Goal: Transaction & Acquisition: Book appointment/travel/reservation

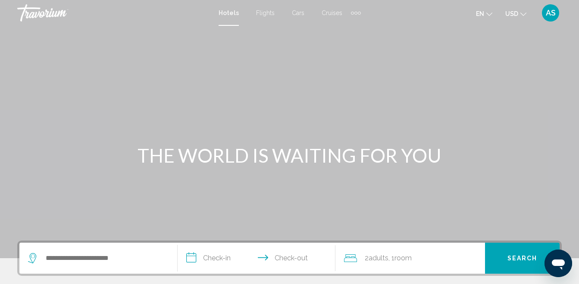
click at [522, 15] on icon "Change currency" at bounding box center [523, 13] width 6 height 3
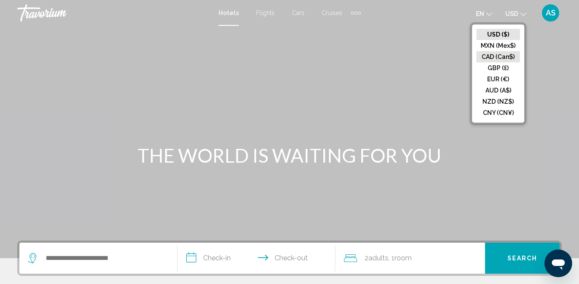
click at [506, 55] on button "CAD (Can$)" at bounding box center [498, 56] width 44 height 11
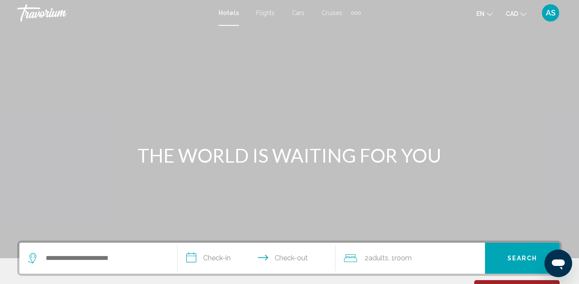
click at [332, 15] on span "Cruises" at bounding box center [332, 12] width 21 height 7
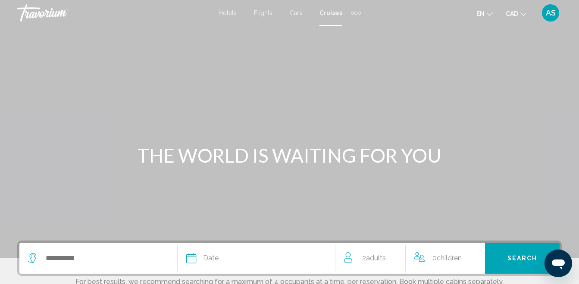
click at [331, 12] on span "Cruises" at bounding box center [330, 12] width 23 height 7
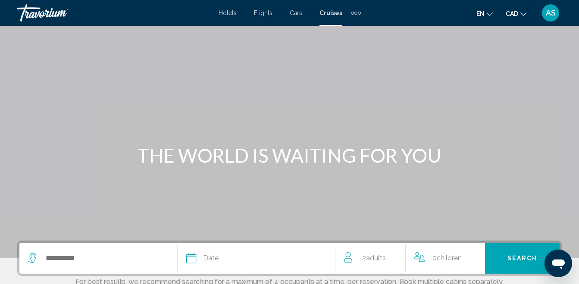
scroll to position [214, 0]
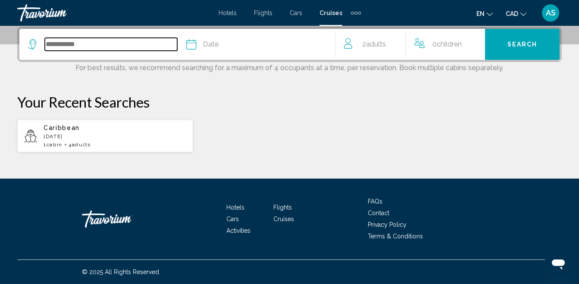
click at [50, 45] on input "Search widget" at bounding box center [111, 44] width 132 height 13
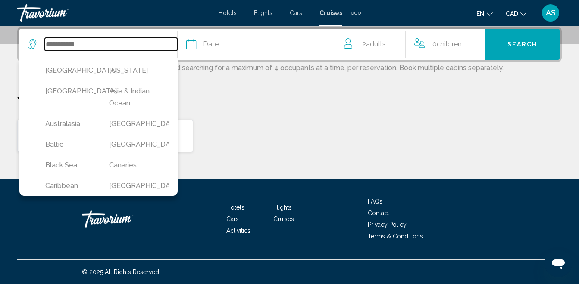
scroll to position [213, 0]
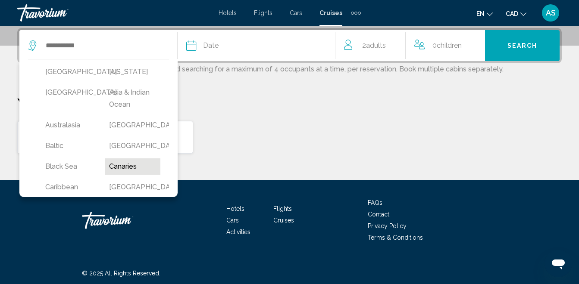
click at [109, 168] on button "Canaries" at bounding box center [132, 167] width 55 height 16
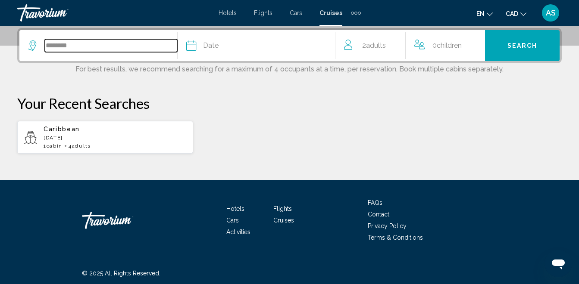
click at [94, 50] on input "********" at bounding box center [111, 45] width 132 height 13
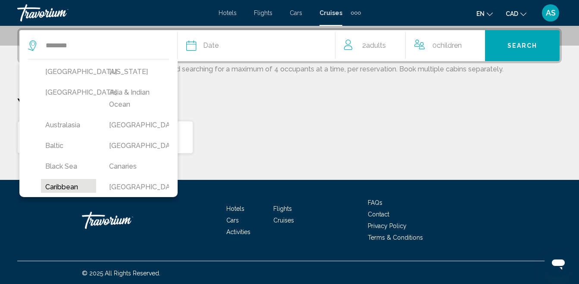
click at [54, 186] on button "Caribbean" at bounding box center [68, 187] width 55 height 16
type input "*********"
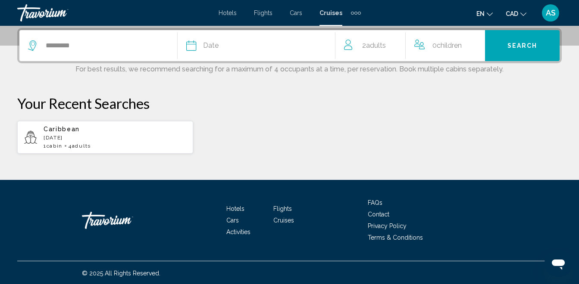
click at [214, 46] on span "Date" at bounding box center [211, 46] width 16 height 12
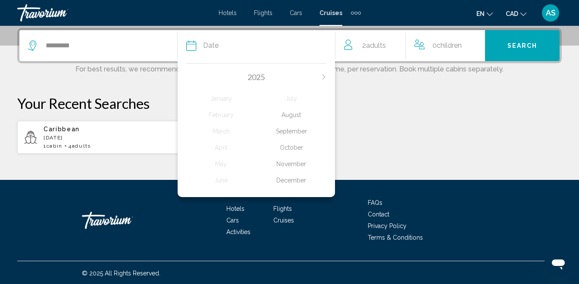
click at [300, 180] on div "December" at bounding box center [291, 181] width 70 height 16
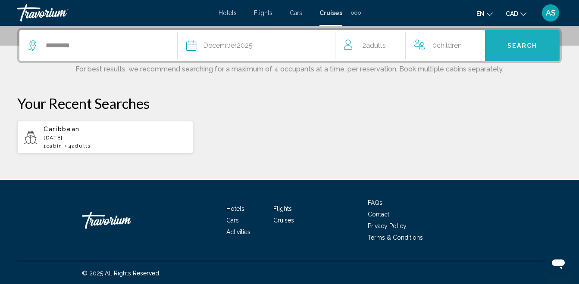
click at [512, 45] on span "Search" at bounding box center [522, 46] width 30 height 7
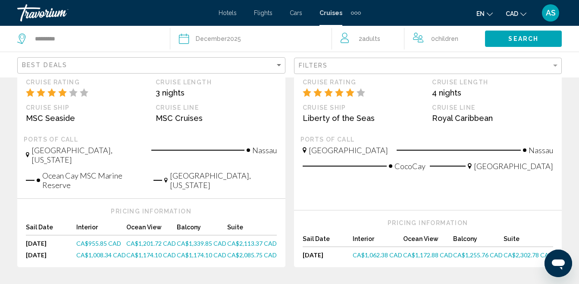
scroll to position [971, 0]
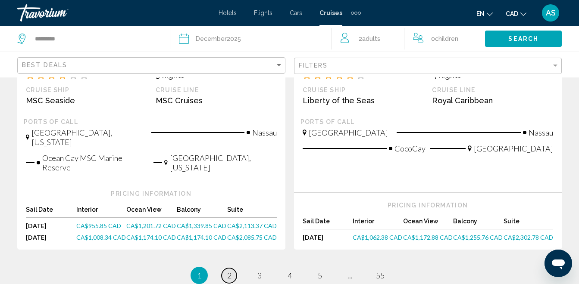
click at [231, 271] on span "2" at bounding box center [229, 275] width 4 height 9
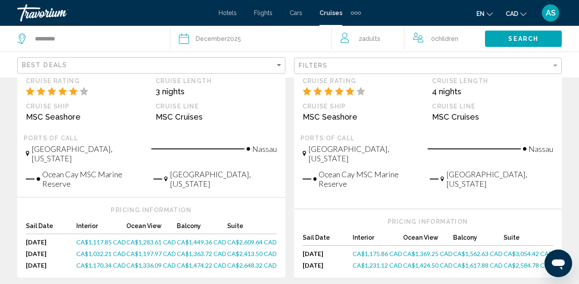
scroll to position [980, 0]
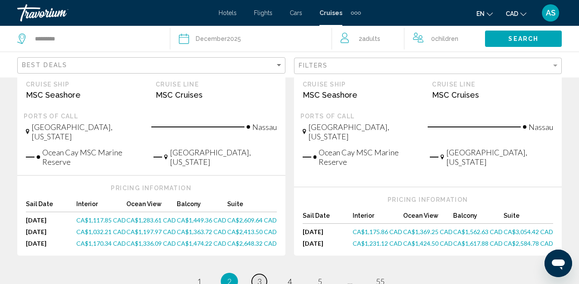
click at [257, 277] on span "3" at bounding box center [259, 281] width 4 height 9
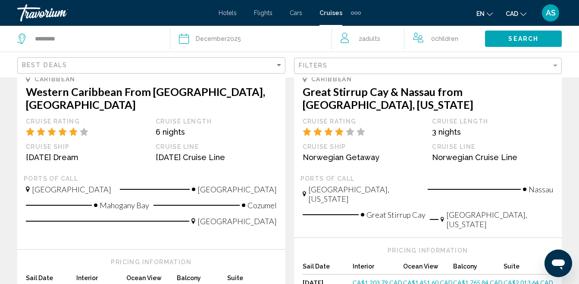
scroll to position [1005, 0]
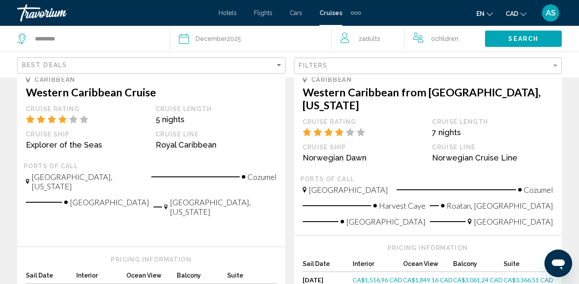
scroll to position [574, 0]
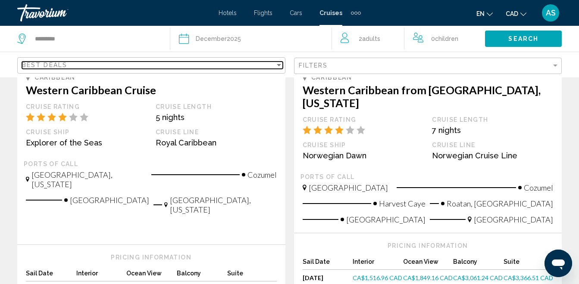
click at [58, 66] on span "Best Deals" at bounding box center [44, 65] width 45 height 7
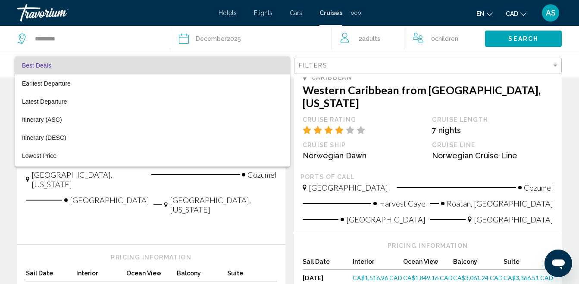
click at [3, 192] on div at bounding box center [289, 142] width 579 height 284
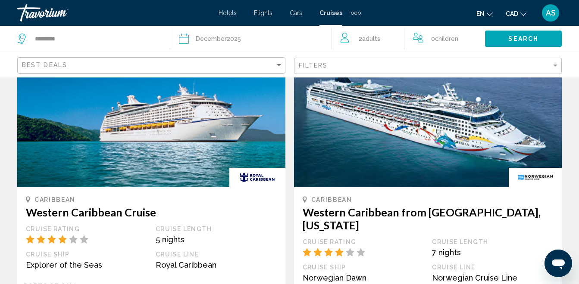
scroll to position [450, 0]
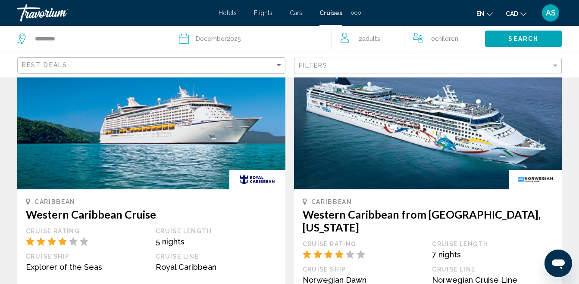
click at [122, 208] on h3 "Western Caribbean Cruise" at bounding box center [151, 214] width 251 height 13
click at [126, 135] on img "Main content" at bounding box center [151, 121] width 268 height 138
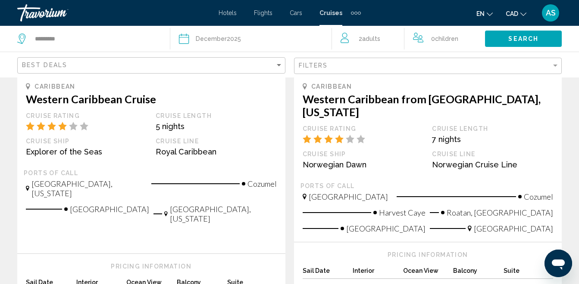
scroll to position [567, 0]
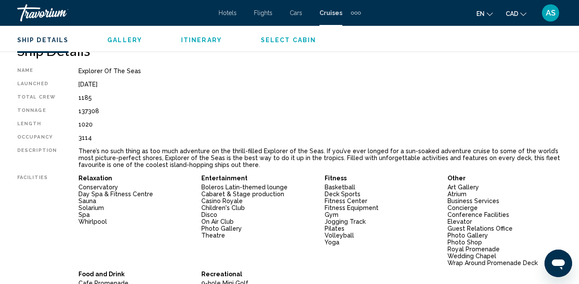
scroll to position [441, 0]
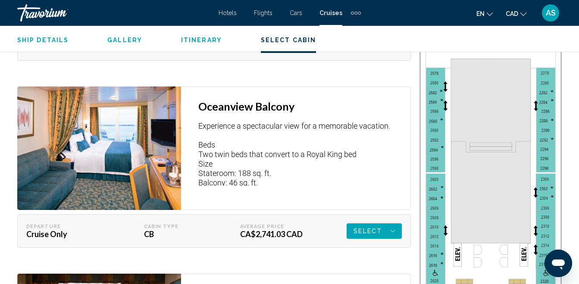
scroll to position [1819, 0]
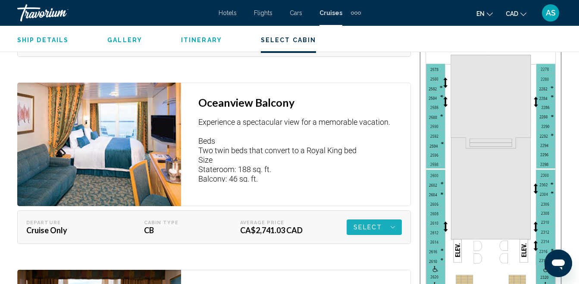
click at [358, 228] on span "Select" at bounding box center [367, 228] width 28 height 16
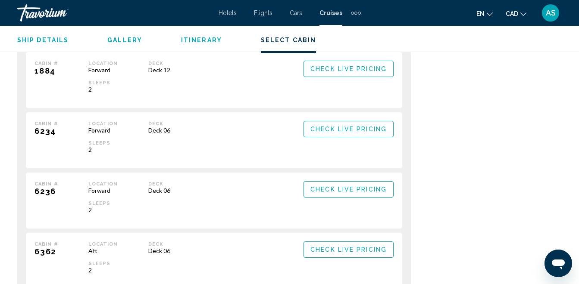
scroll to position [2389, 0]
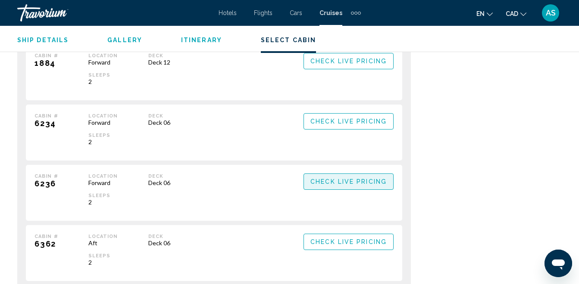
click at [328, 180] on span "Check Live Pricing" at bounding box center [348, 182] width 76 height 7
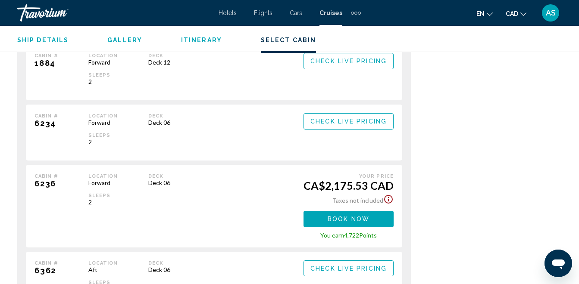
click at [0, 0] on span "Book now" at bounding box center [0, 0] width 0 height 0
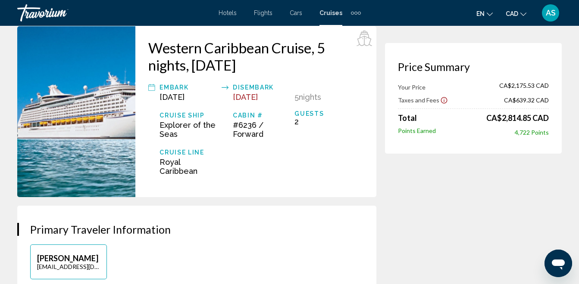
scroll to position [31, 0]
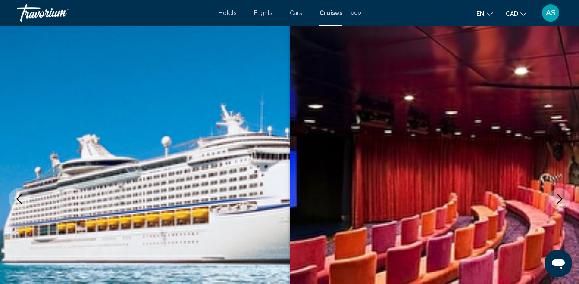
scroll to position [88, 0]
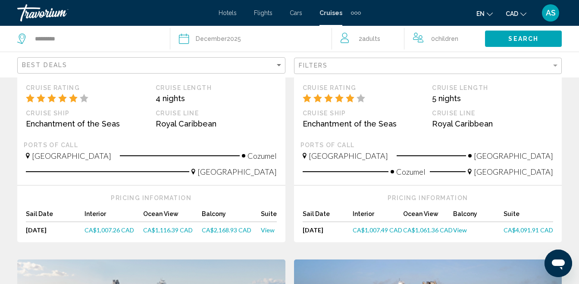
scroll to position [600, 0]
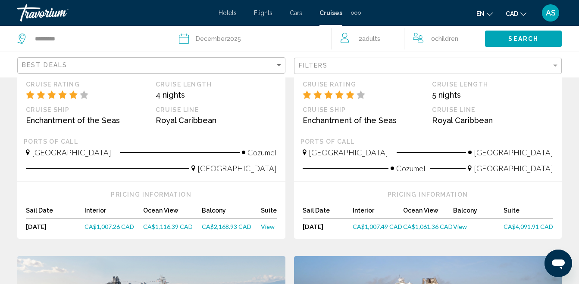
click at [425, 223] on span "CA$1,061.36 CAD" at bounding box center [428, 226] width 50 height 7
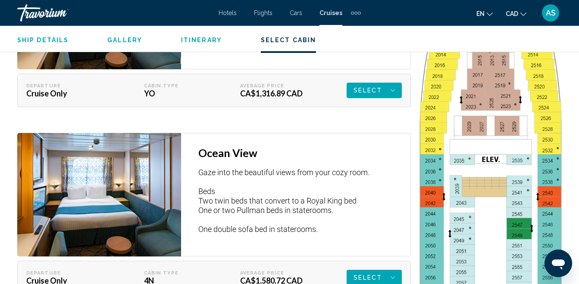
scroll to position [1434, 0]
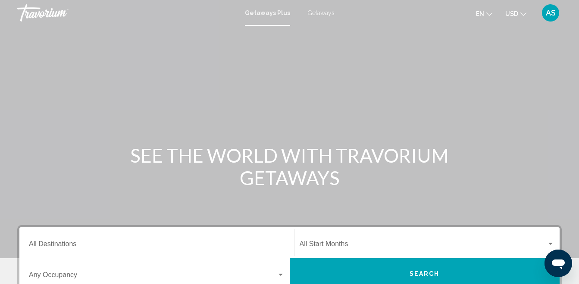
click at [523, 17] on button "USD USD ($) MXN (Mex$) CAD (Can$) GBP (£) EUR (€) AUD (A$) NZD (NZ$) CNY (CN¥)" at bounding box center [515, 13] width 21 height 12
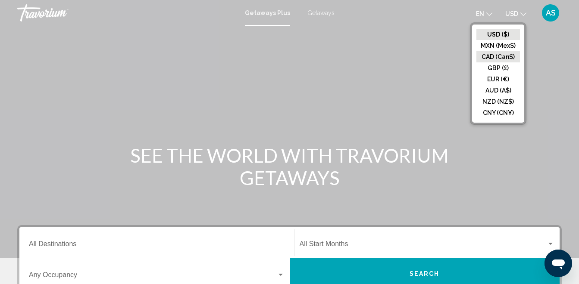
click at [505, 56] on button "CAD (Can$)" at bounding box center [498, 56] width 44 height 11
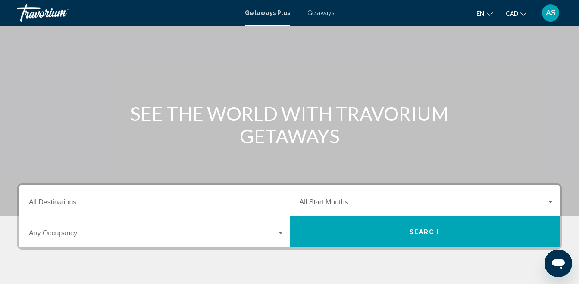
scroll to position [40, 0]
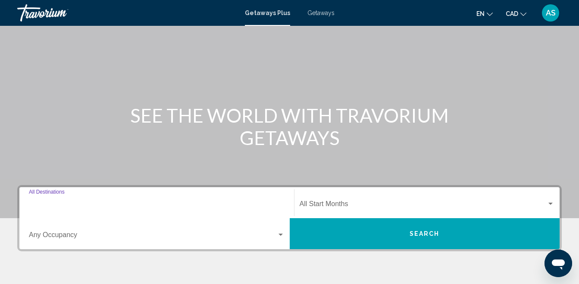
click at [74, 206] on input "Destination All Destinations" at bounding box center [157, 206] width 256 height 8
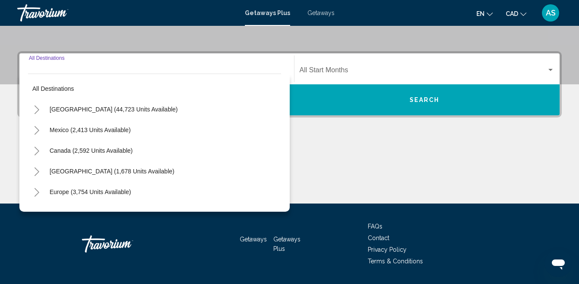
scroll to position [197, 0]
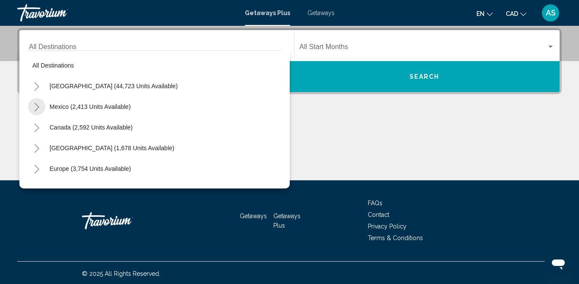
click at [37, 109] on icon "Toggle Mexico (2,413 units available)" at bounding box center [36, 107] width 5 height 9
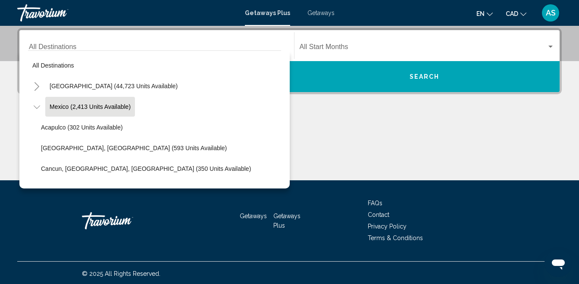
click at [104, 104] on span "Mexico (2,413 units available)" at bounding box center [90, 106] width 81 height 7
type input "**********"
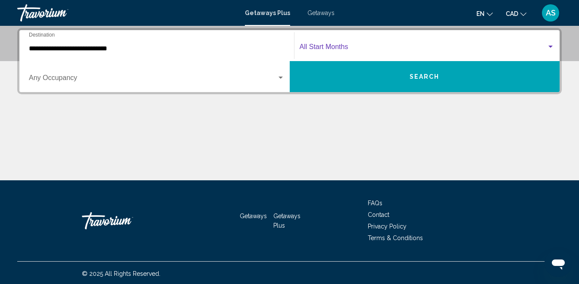
click at [552, 47] on div "Search widget" at bounding box center [550, 47] width 4 height 2
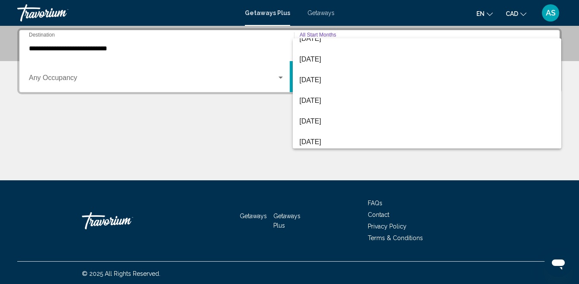
scroll to position [52, 0]
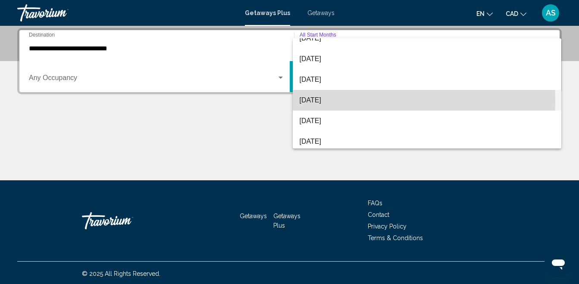
click at [352, 101] on span "[DATE]" at bounding box center [427, 100] width 255 height 21
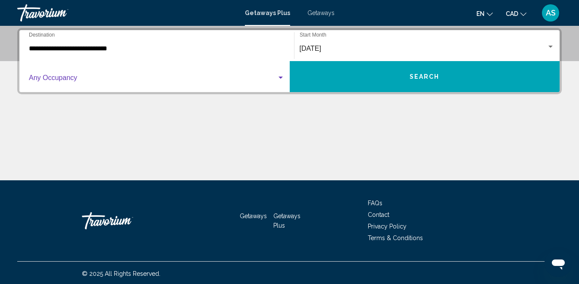
click at [281, 78] on div "Search widget" at bounding box center [280, 78] width 4 height 2
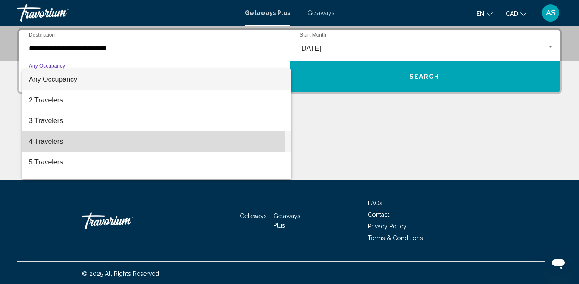
click at [55, 139] on span "4 Travelers" at bounding box center [157, 141] width 256 height 21
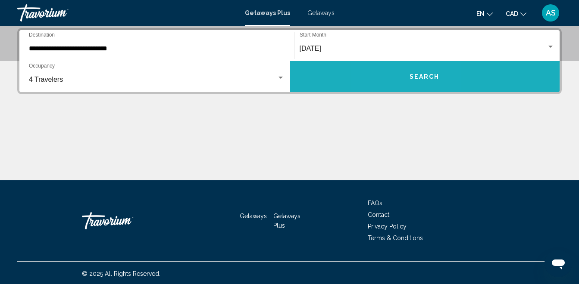
click at [401, 79] on button "Search" at bounding box center [425, 76] width 270 height 31
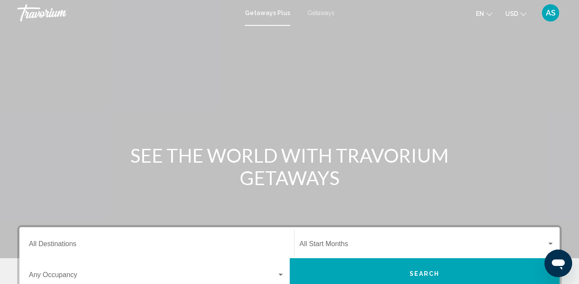
click at [522, 16] on button "USD USD ($) MXN (Mex$) CAD (Can$) GBP (£) EUR (€) AUD (A$) NZD (NZ$) CNY (CN¥)" at bounding box center [515, 13] width 21 height 12
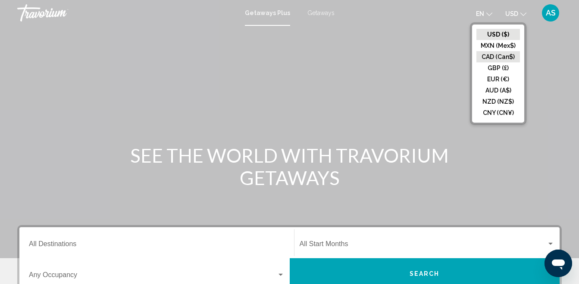
click at [501, 52] on button "CAD (Can$)" at bounding box center [498, 56] width 44 height 11
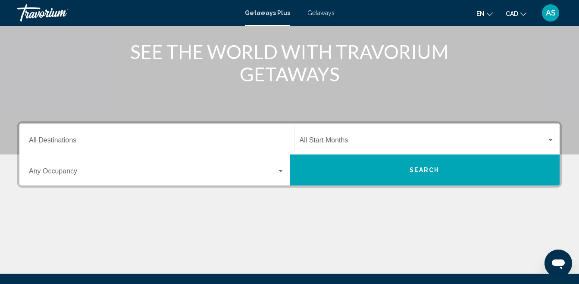
scroll to position [105, 0]
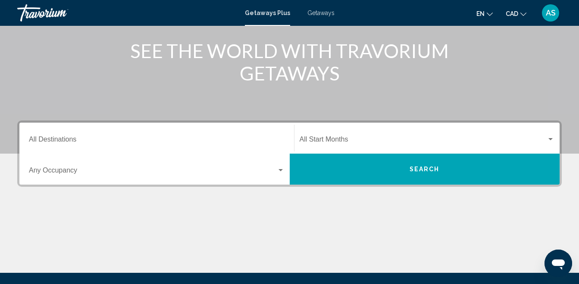
click at [159, 135] on div "Destination All Destinations" at bounding box center [157, 138] width 256 height 27
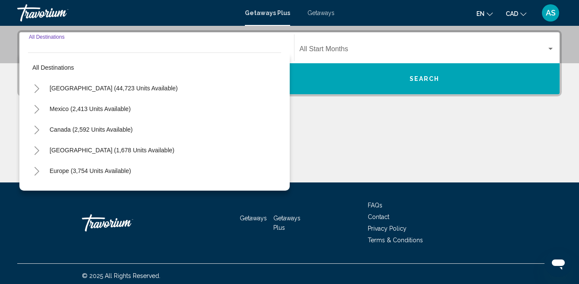
scroll to position [197, 0]
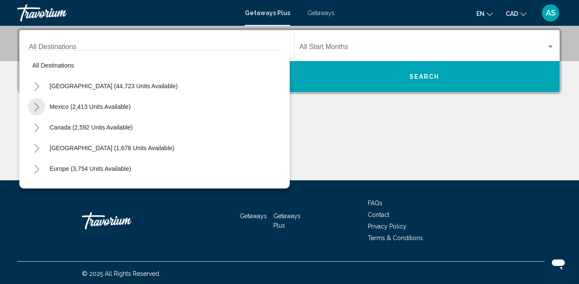
click at [34, 108] on icon "Toggle Mexico (2,413 units available)" at bounding box center [37, 107] width 6 height 9
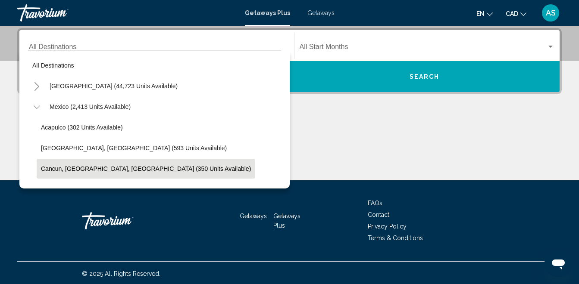
click at [106, 170] on span "Cancun, Cozumel, Riviera Maya (350 units available)" at bounding box center [146, 169] width 210 height 7
type input "**********"
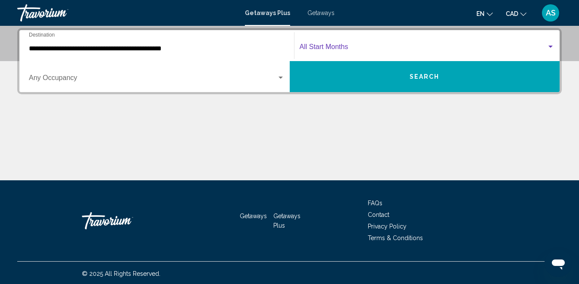
click at [553, 46] on div "Search widget" at bounding box center [551, 47] width 8 height 7
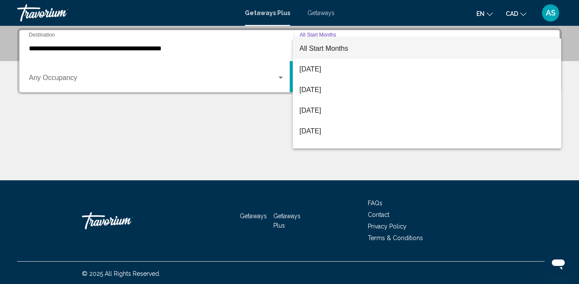
scroll to position [17, 0]
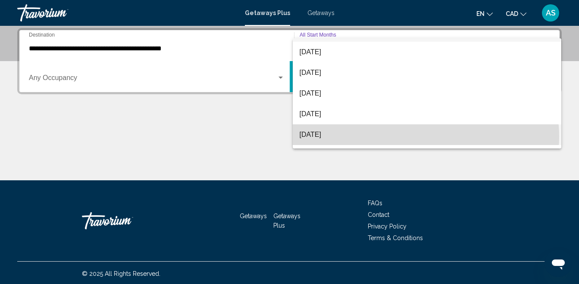
click at [425, 137] on span "December 2025" at bounding box center [427, 135] width 255 height 21
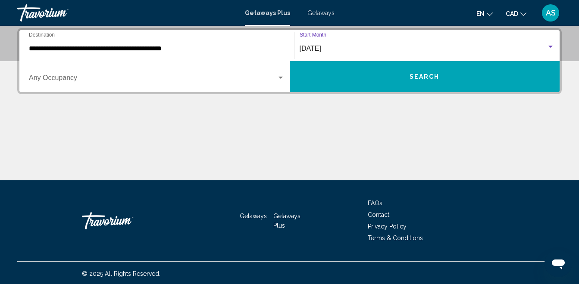
click at [396, 76] on button "Search" at bounding box center [425, 76] width 270 height 31
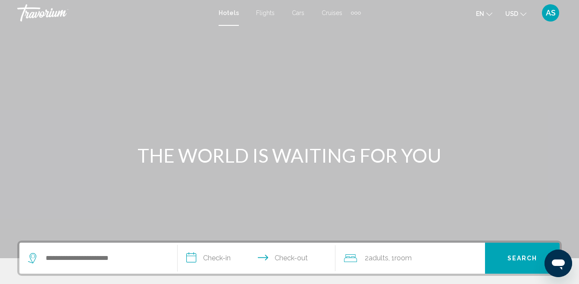
click at [521, 16] on button "USD USD ($) MXN (Mex$) CAD (Can$) GBP (£) EUR (€) AUD (A$) NZD (NZ$) CNY (CN¥)" at bounding box center [515, 13] width 21 height 12
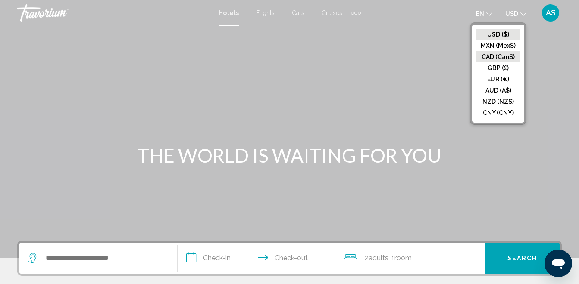
click at [504, 54] on button "CAD (Can$)" at bounding box center [498, 56] width 44 height 11
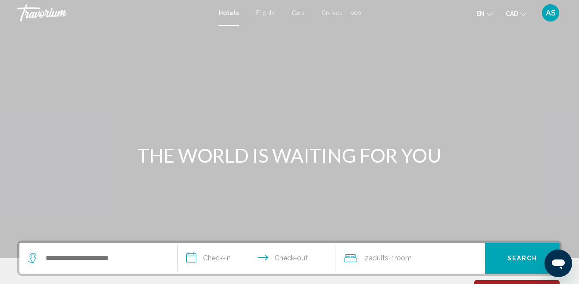
click at [357, 11] on div "Extra navigation items" at bounding box center [356, 12] width 10 height 13
click at [331, 28] on span "Activities" at bounding box center [342, 28] width 24 height 7
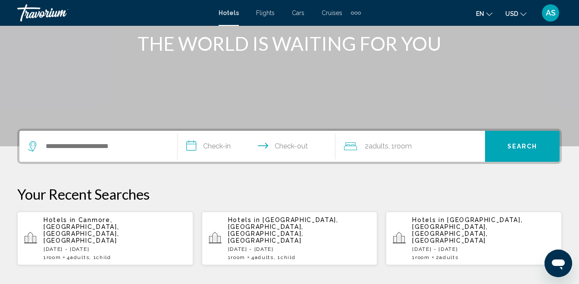
scroll to position [114, 0]
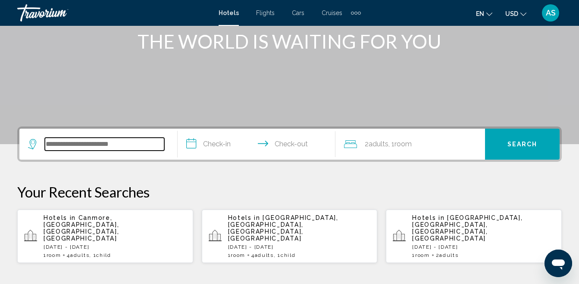
click at [90, 147] on input "Search widget" at bounding box center [104, 144] width 119 height 13
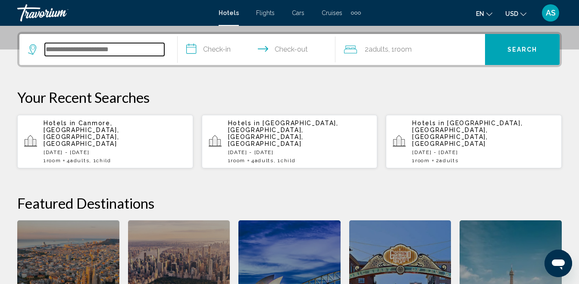
scroll to position [213, 0]
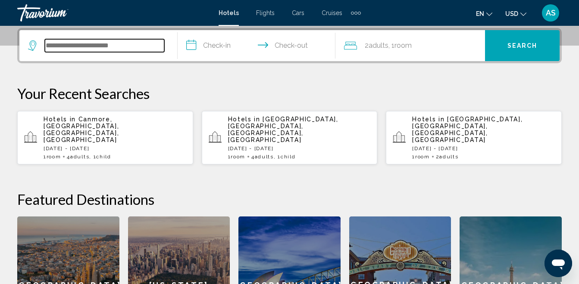
click at [72, 48] on input "Search widget" at bounding box center [104, 45] width 119 height 13
click at [224, 13] on span "Hotels" at bounding box center [229, 12] width 20 height 7
click at [141, 45] on input "Search widget" at bounding box center [104, 45] width 119 height 13
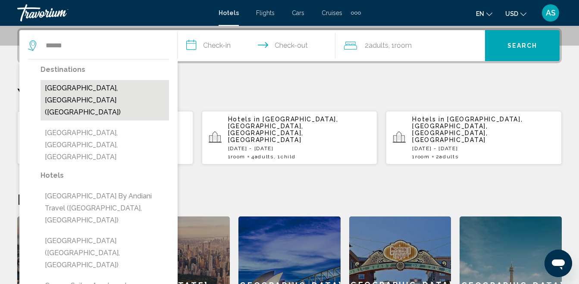
click at [116, 88] on button "[GEOGRAPHIC_DATA], [GEOGRAPHIC_DATA] ([GEOGRAPHIC_DATA])" at bounding box center [105, 100] width 128 height 41
type input "**********"
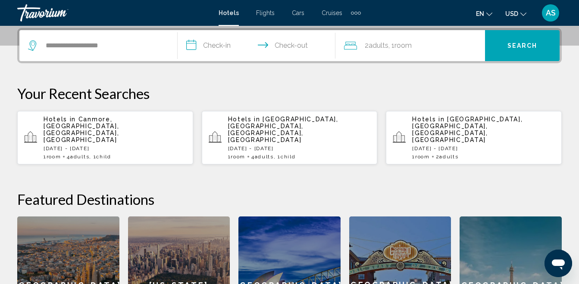
click at [197, 44] on input "**********" at bounding box center [259, 47] width 162 height 34
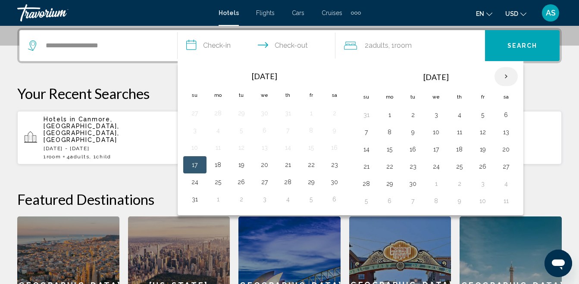
click at [509, 76] on th "Next month" at bounding box center [505, 76] width 23 height 19
click at [509, 77] on th "Next month" at bounding box center [505, 76] width 23 height 19
click at [366, 183] on button "28" at bounding box center [366, 184] width 14 height 12
click at [507, 76] on th "Next month" at bounding box center [505, 76] width 23 height 19
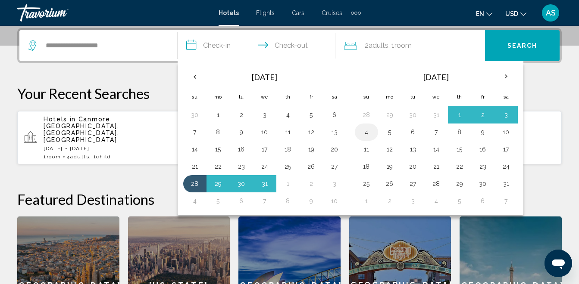
click at [369, 131] on button "4" at bounding box center [366, 132] width 14 height 12
type input "**********"
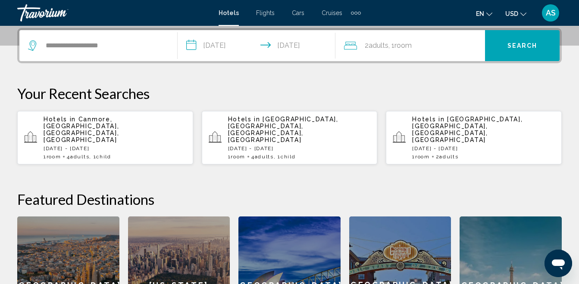
click at [406, 48] on span "Room" at bounding box center [402, 45] width 17 height 8
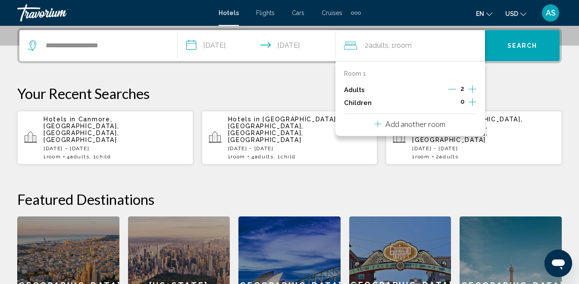
click at [473, 90] on icon "Increment adults" at bounding box center [473, 89] width 8 height 10
click at [512, 44] on span "Search" at bounding box center [522, 46] width 30 height 7
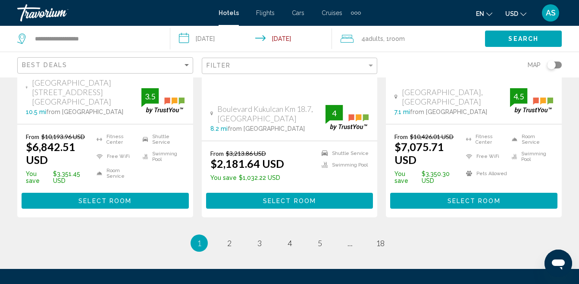
scroll to position [1251, 0]
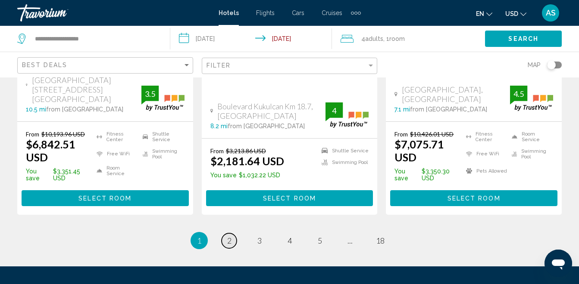
click at [227, 236] on span "2" at bounding box center [229, 240] width 4 height 9
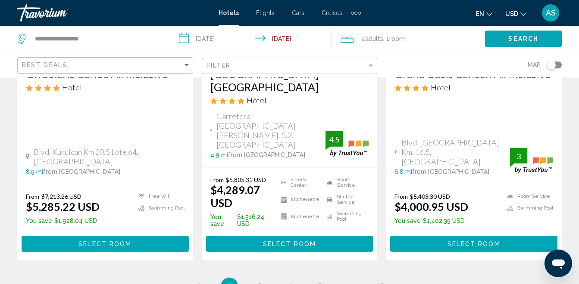
scroll to position [1222, 0]
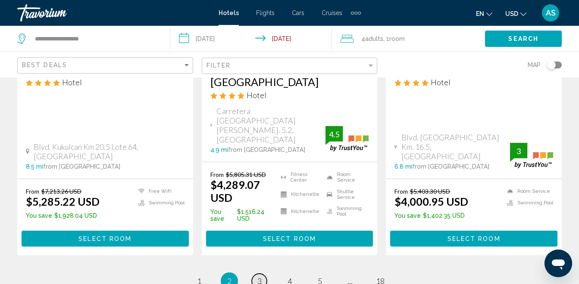
click at [259, 277] on span "3" at bounding box center [259, 281] width 4 height 9
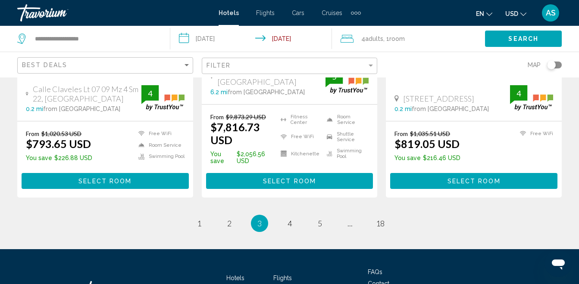
scroll to position [1306, 0]
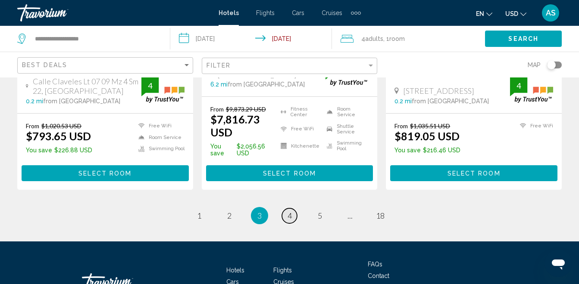
click at [290, 211] on span "4" at bounding box center [289, 215] width 4 height 9
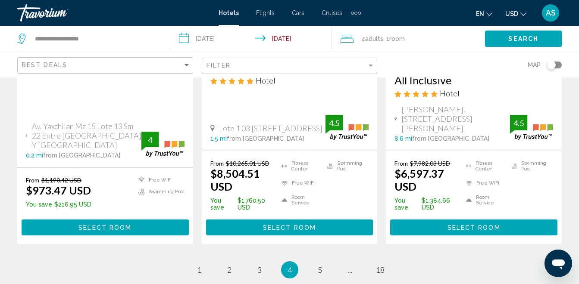
scroll to position [1266, 0]
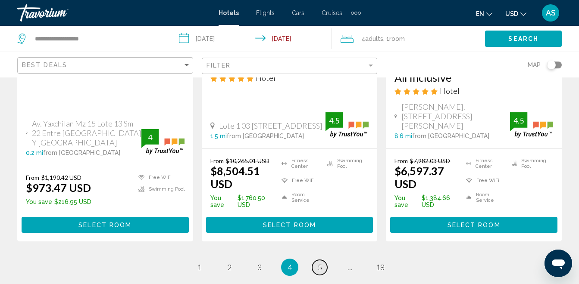
click at [322, 260] on link "page 5" at bounding box center [319, 267] width 15 height 15
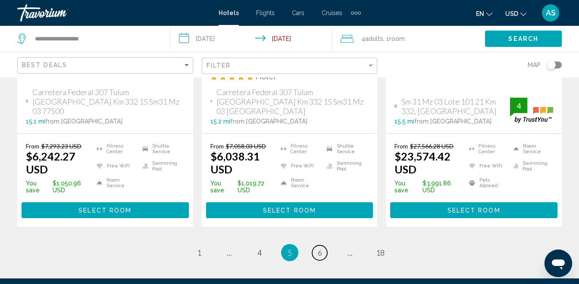
scroll to position [1319, 0]
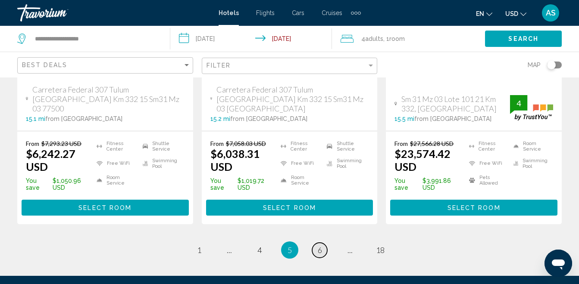
click at [320, 246] on span "6" at bounding box center [320, 250] width 4 height 9
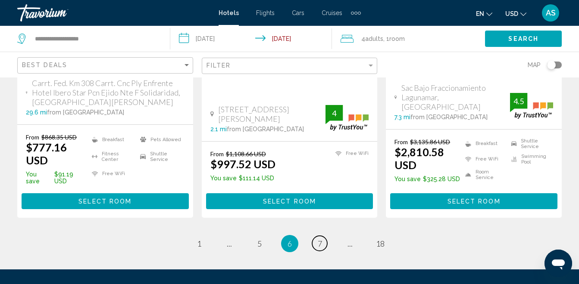
scroll to position [1233, 0]
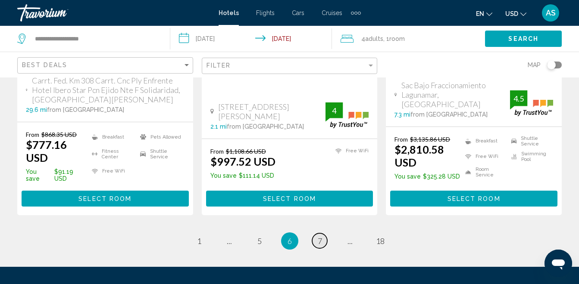
click at [323, 241] on link "page 7" at bounding box center [319, 241] width 15 height 15
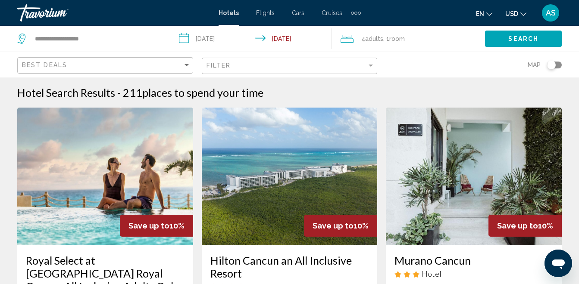
click at [491, 16] on icon "Change language" at bounding box center [489, 14] width 6 height 6
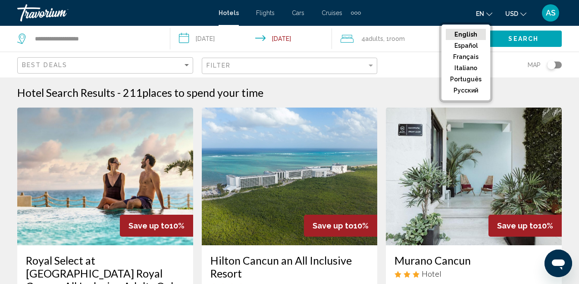
click at [441, 9] on div "en English Español Français Italiano Português русский USD USD ($) MXN (Mex$) C…" at bounding box center [465, 13] width 193 height 18
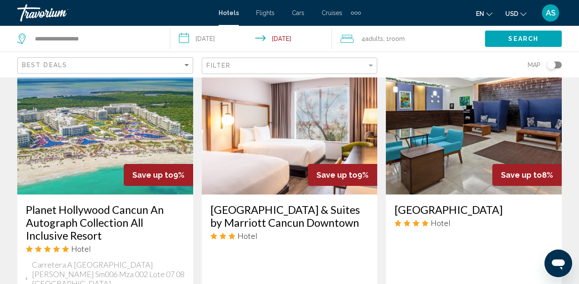
scroll to position [728, 0]
